Goal: Navigation & Orientation: Find specific page/section

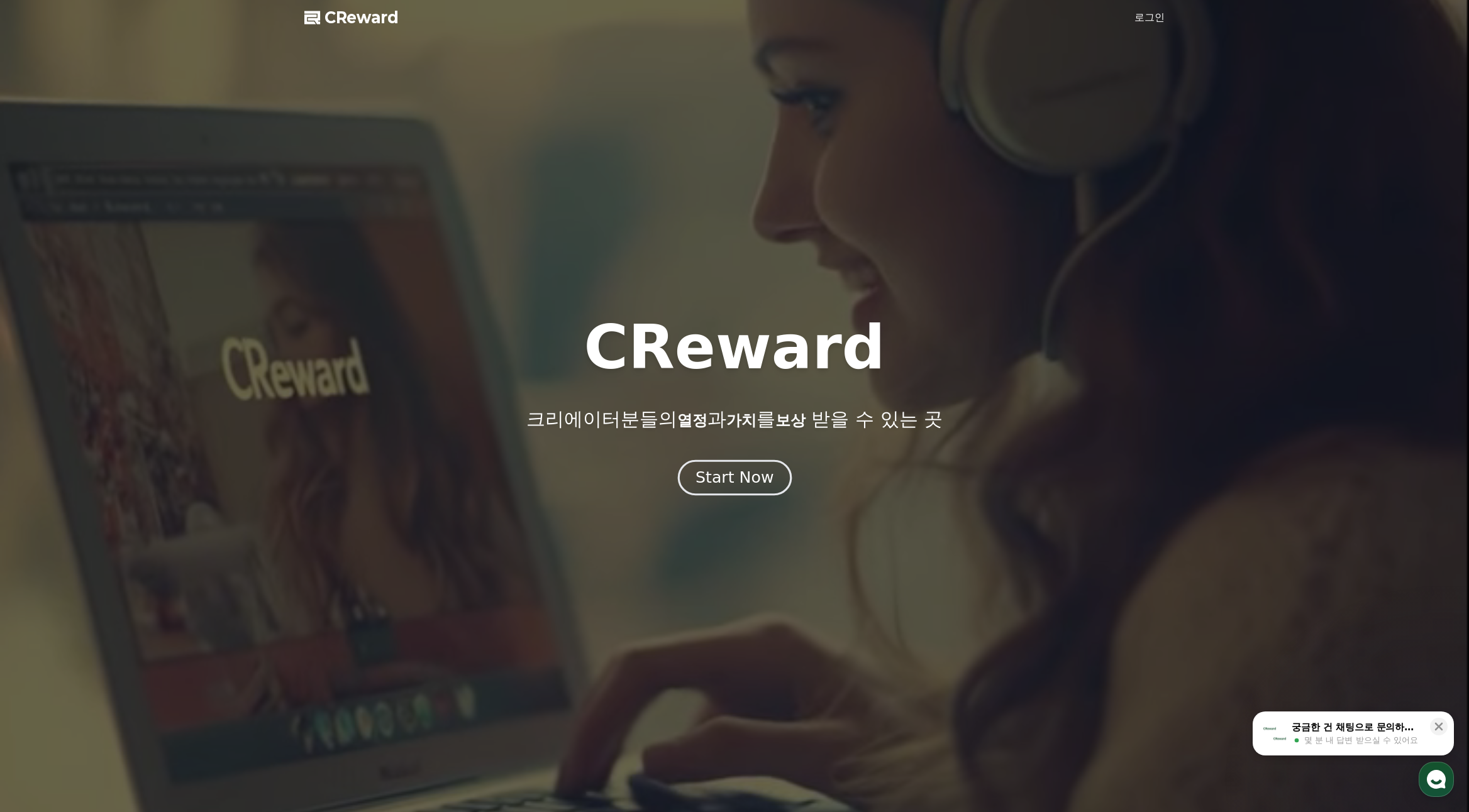
click at [732, 487] on div "Start Now" at bounding box center [734, 477] width 78 height 21
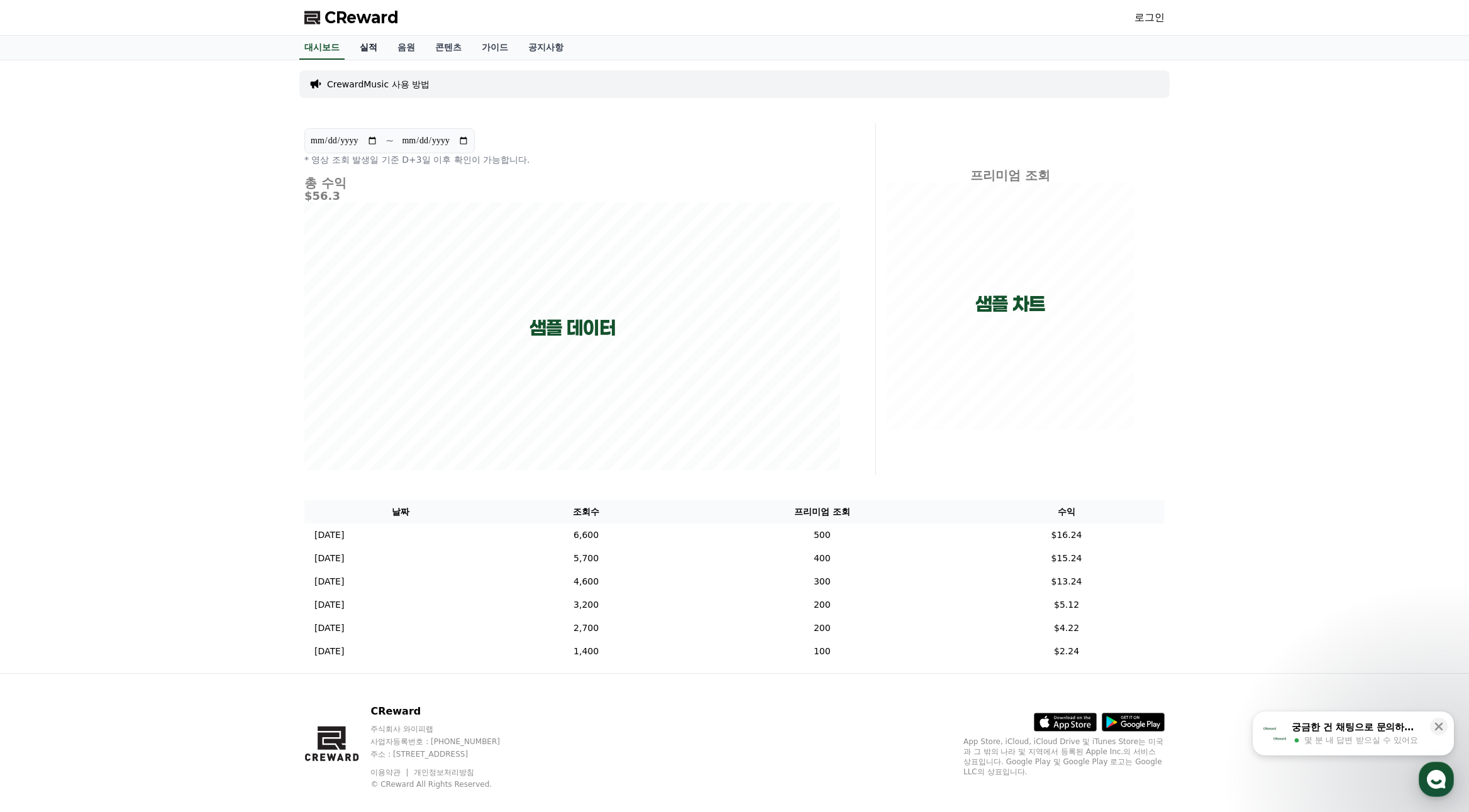
click at [355, 48] on link "실적" at bounding box center [368, 47] width 38 height 24
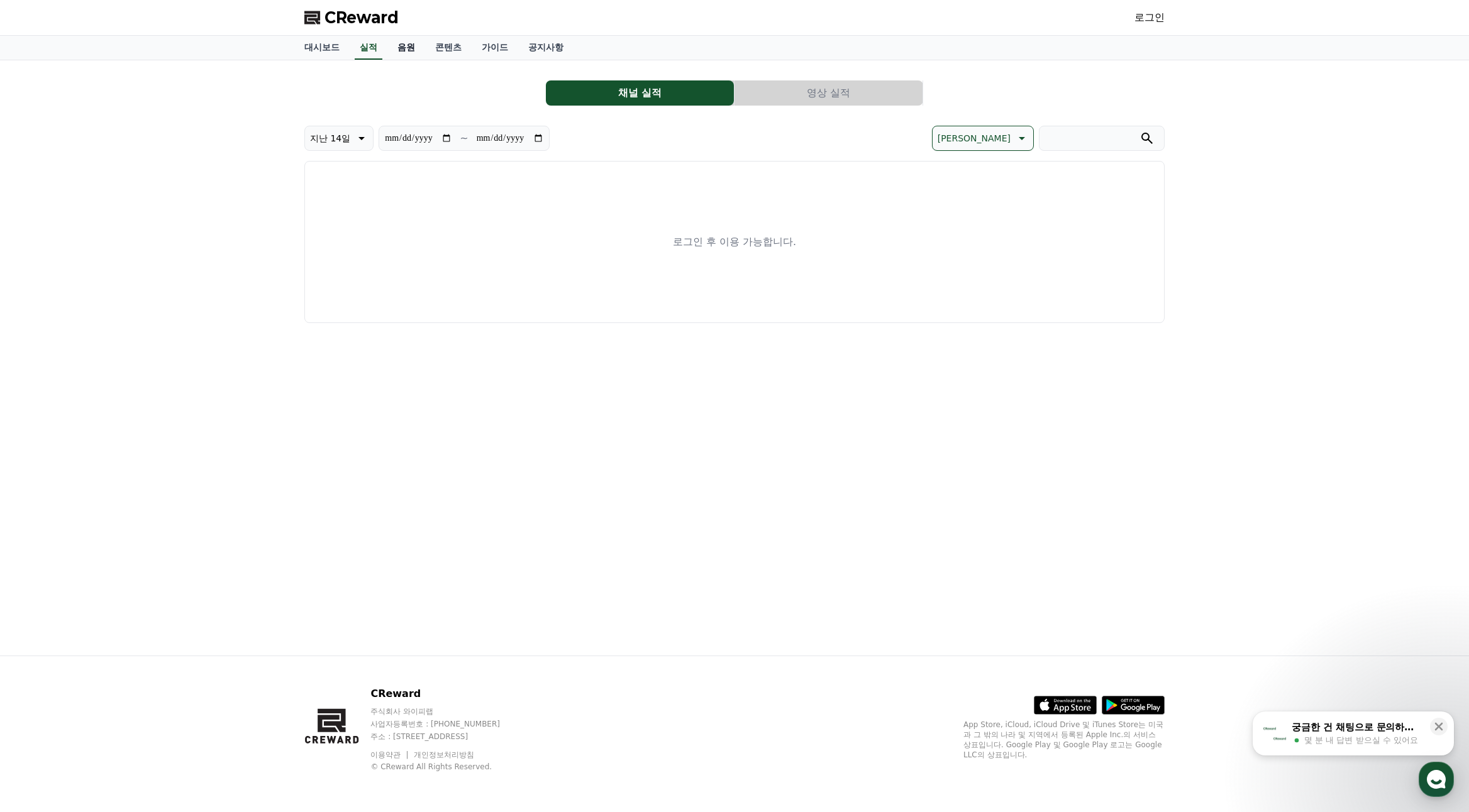
click at [403, 46] on link "음원" at bounding box center [406, 47] width 38 height 24
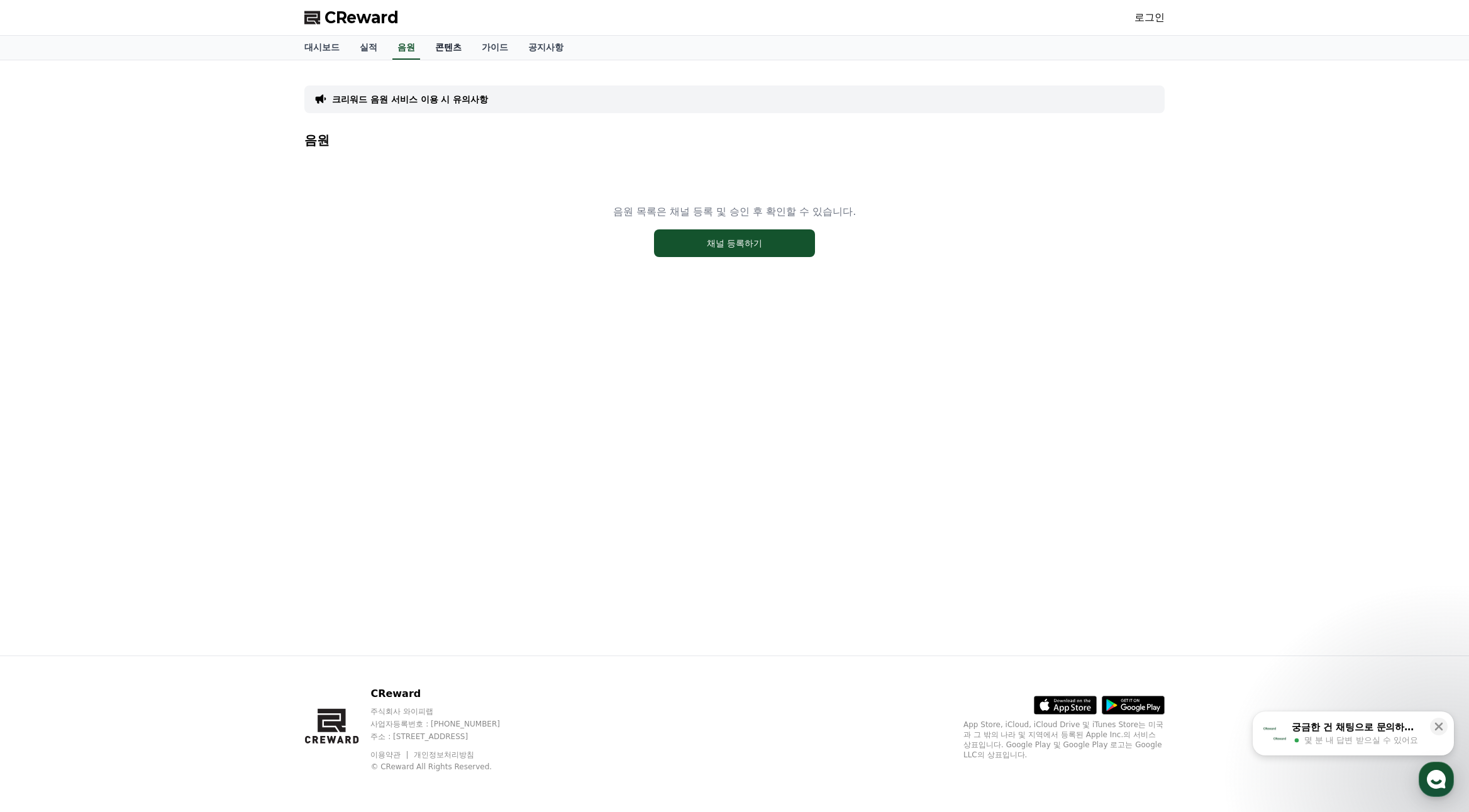
click at [440, 50] on link "콘텐츠" at bounding box center [448, 47] width 47 height 24
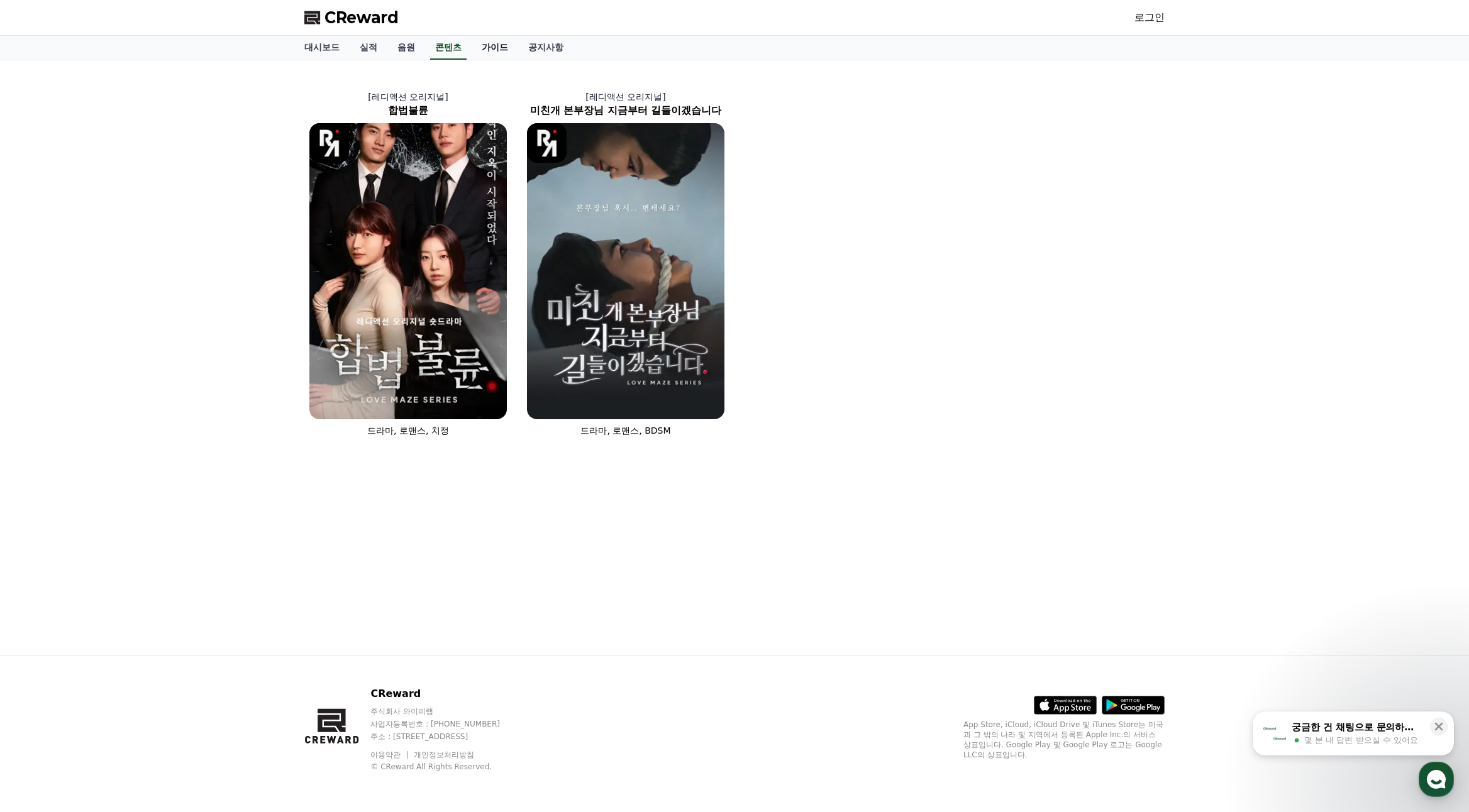
click at [479, 48] on link "가이드" at bounding box center [495, 47] width 47 height 24
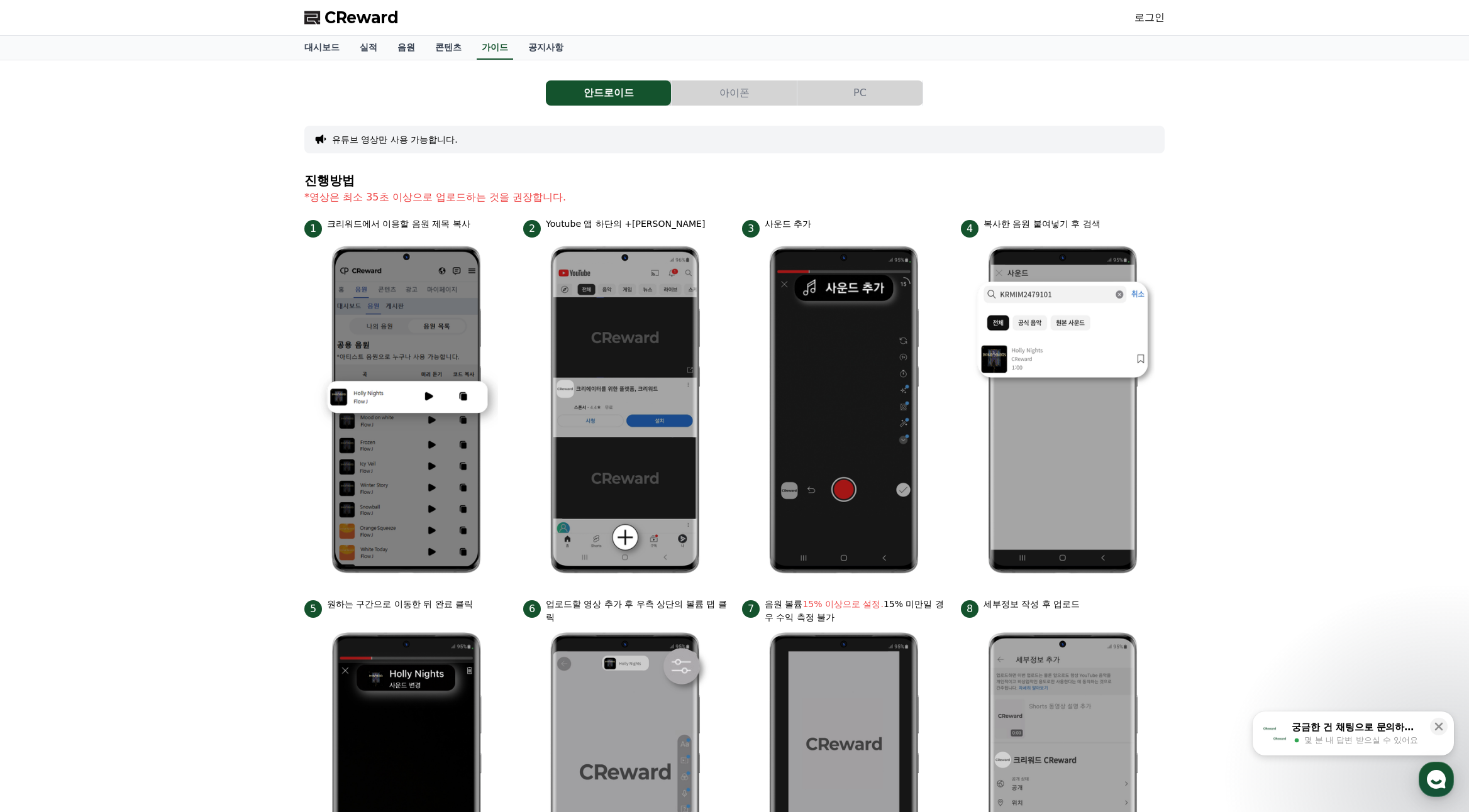
click at [724, 94] on button "아이폰" at bounding box center [734, 93] width 125 height 25
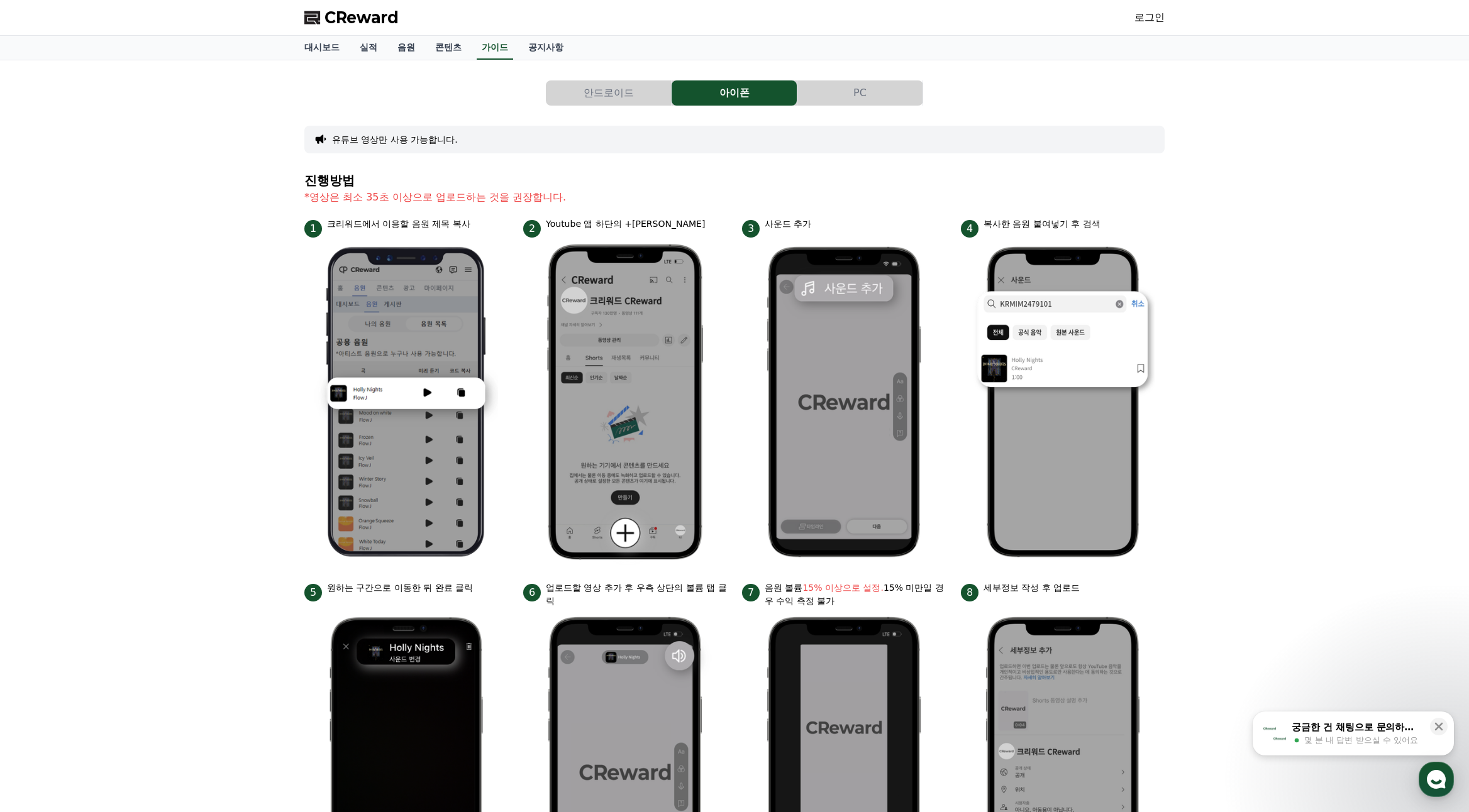
click at [1144, 18] on link "로그인" at bounding box center [1149, 18] width 30 height 15
